Goal: Navigation & Orientation: Find specific page/section

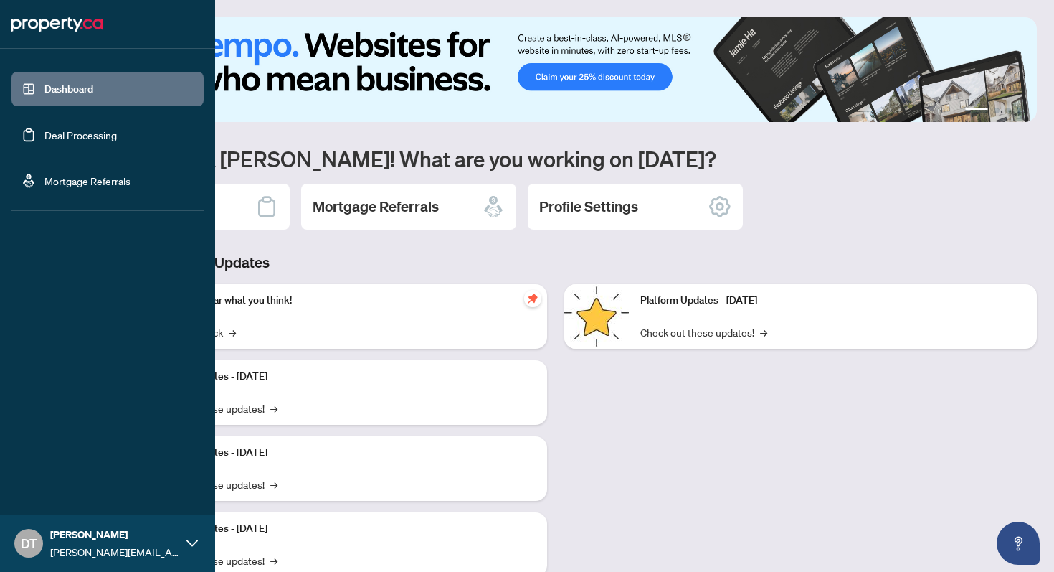
click at [82, 129] on link "Deal Processing" at bounding box center [80, 134] width 72 height 13
